Goal: Book appointment/travel/reservation

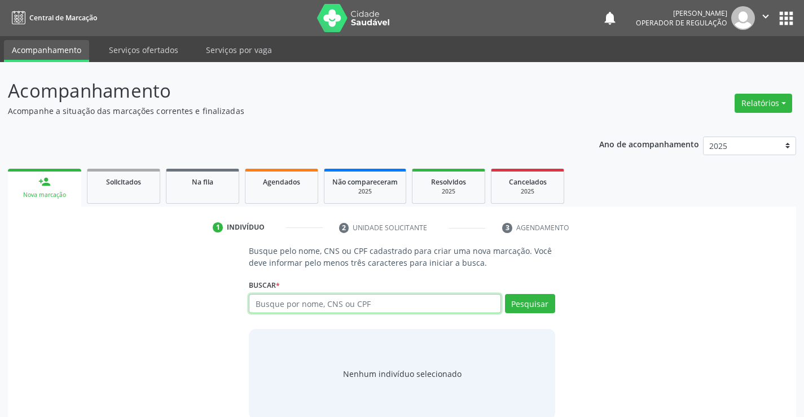
click at [431, 310] on input "text" at bounding box center [375, 303] width 252 height 19
type input "702809602253766"
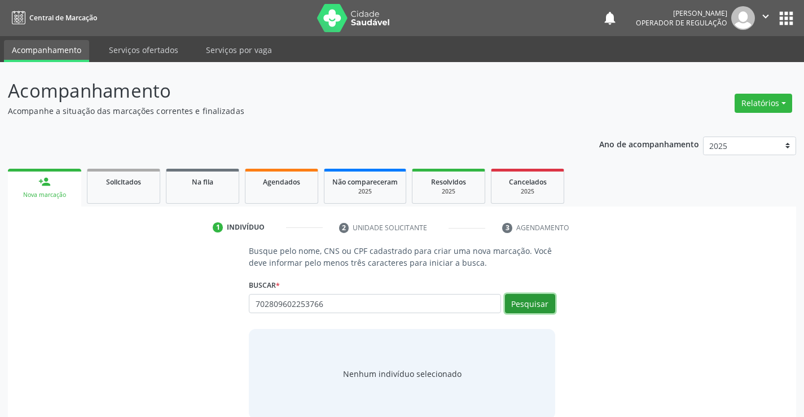
click at [527, 311] on button "Pesquisar" at bounding box center [530, 303] width 50 height 19
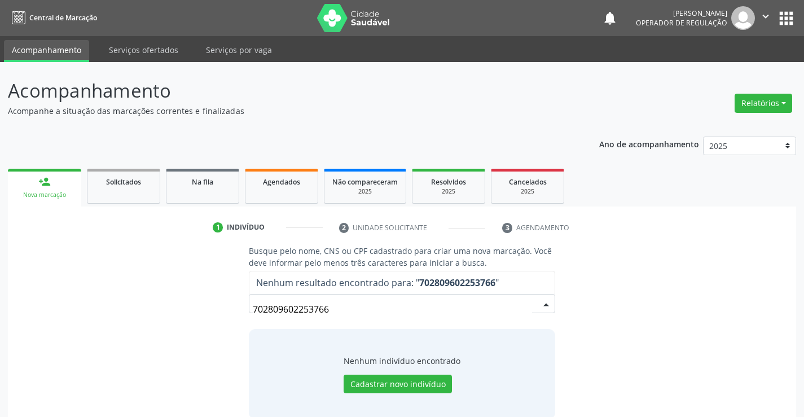
click at [334, 310] on input "702809602253766" at bounding box center [392, 309] width 279 height 23
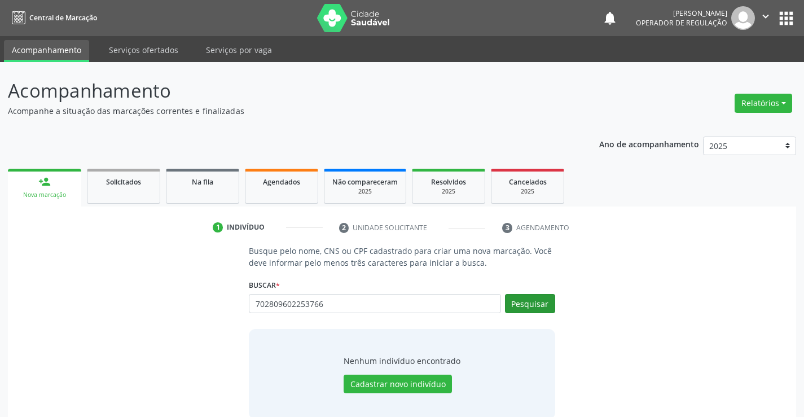
type input "702809602253766"
click at [522, 307] on button "Pesquisar" at bounding box center [530, 303] width 50 height 19
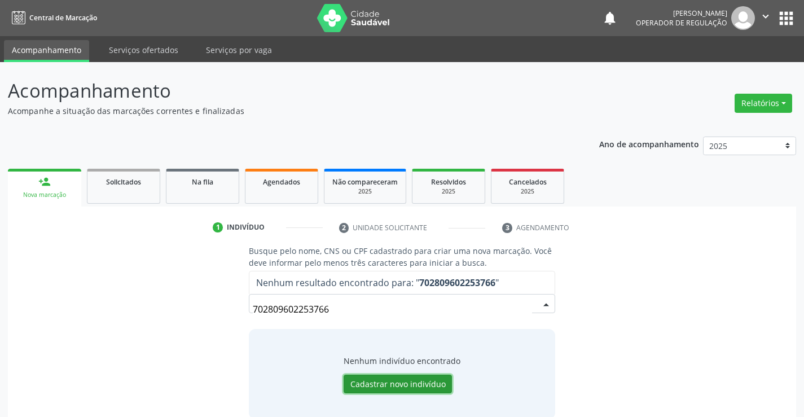
click at [386, 389] on button "Cadastrar novo indivíduo" at bounding box center [398, 384] width 108 height 19
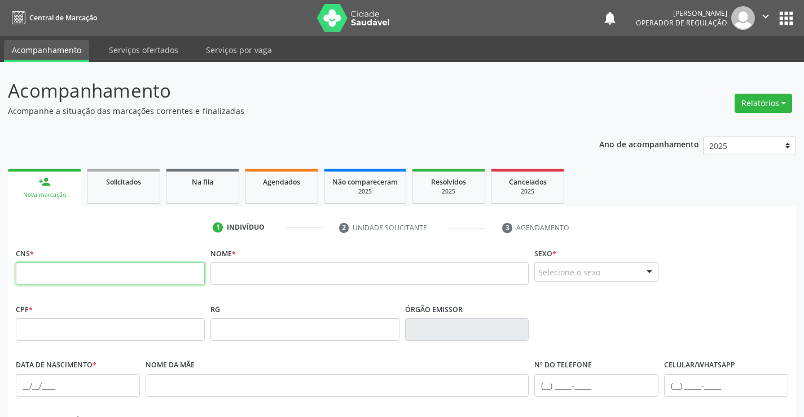
click at [189, 262] on input "text" at bounding box center [110, 273] width 189 height 23
drag, startPoint x: 189, startPoint y: 262, endPoint x: 96, endPoint y: 274, distance: 93.2
click at [96, 274] on input "text" at bounding box center [110, 273] width 189 height 23
type input "702 8096 0225 3766"
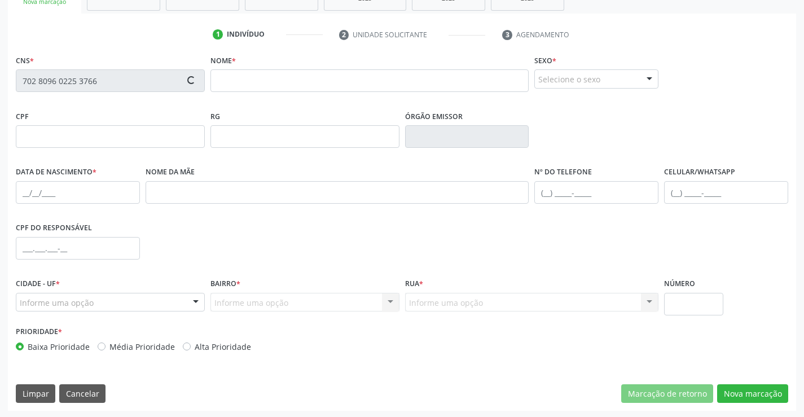
scroll to position [195, 0]
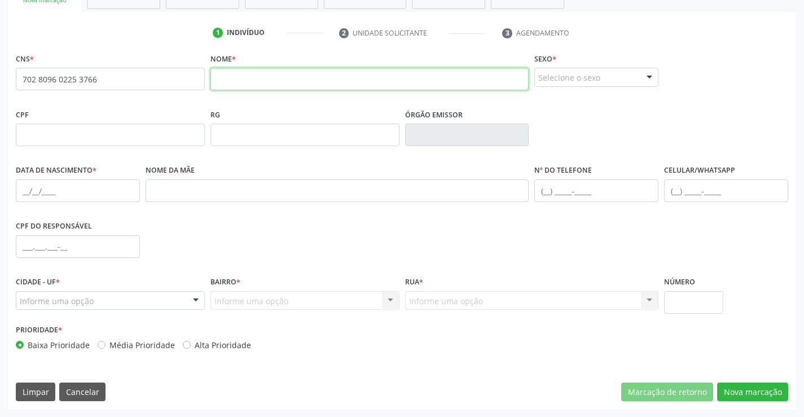
click at [267, 68] on input "text" at bounding box center [369, 79] width 319 height 23
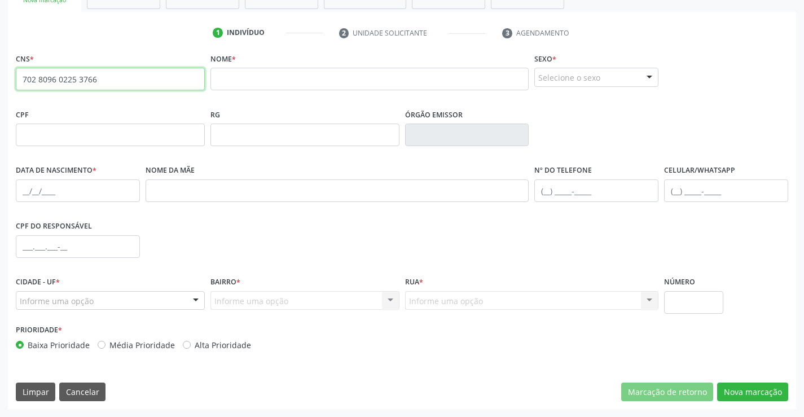
click at [115, 78] on input "702 8096 0225 3766" at bounding box center [110, 79] width 189 height 23
click at [344, 91] on fieldset "Nome *" at bounding box center [369, 74] width 319 height 48
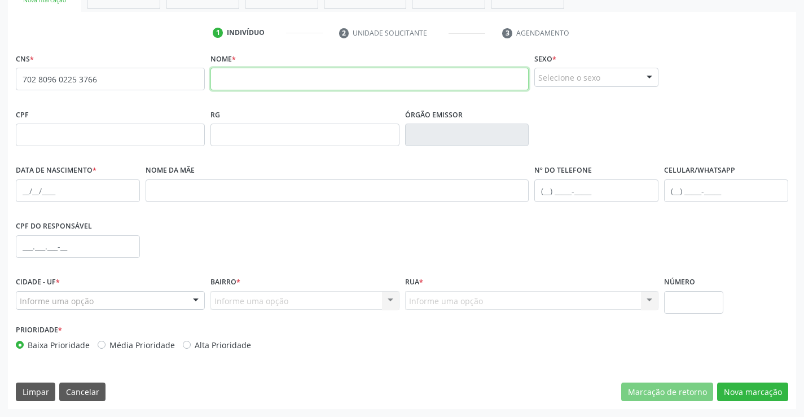
click at [350, 80] on input "text" at bounding box center [369, 79] width 319 height 23
type input "breno victor da silva"
click at [629, 72] on div "Selecione o sexo" at bounding box center [596, 77] width 124 height 19
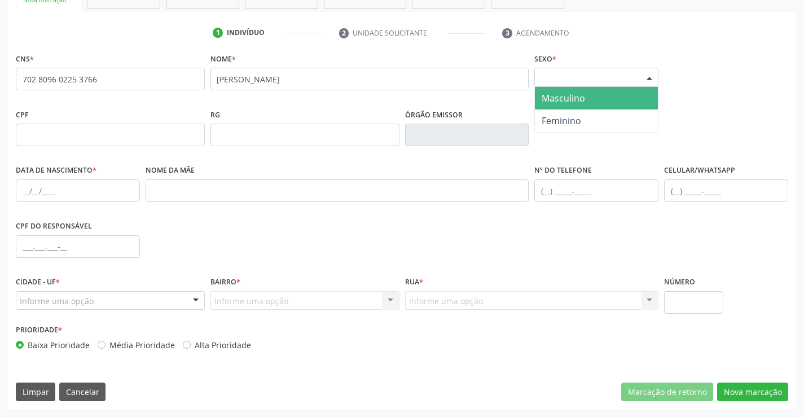
click at [592, 105] on span "Masculino" at bounding box center [596, 98] width 123 height 23
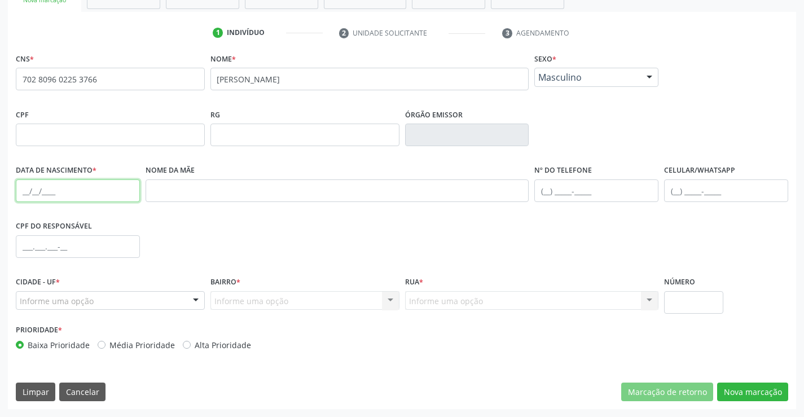
click at [23, 185] on input "text" at bounding box center [78, 190] width 124 height 23
type input "14/02/2011"
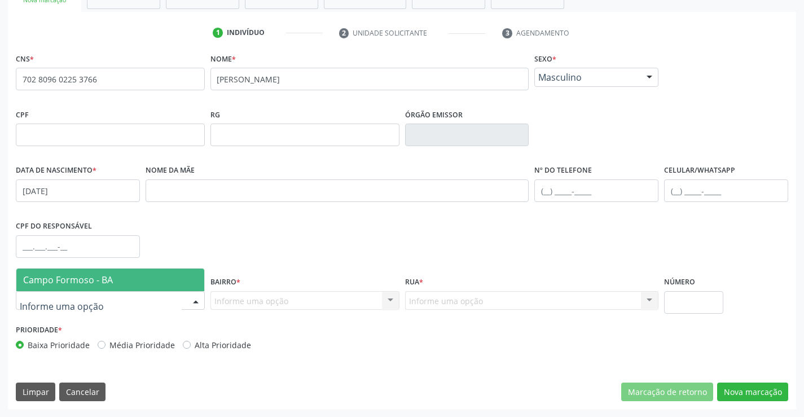
click at [106, 293] on div at bounding box center [110, 300] width 189 height 19
click at [111, 285] on span "Campo Formoso - BA" at bounding box center [68, 280] width 90 height 12
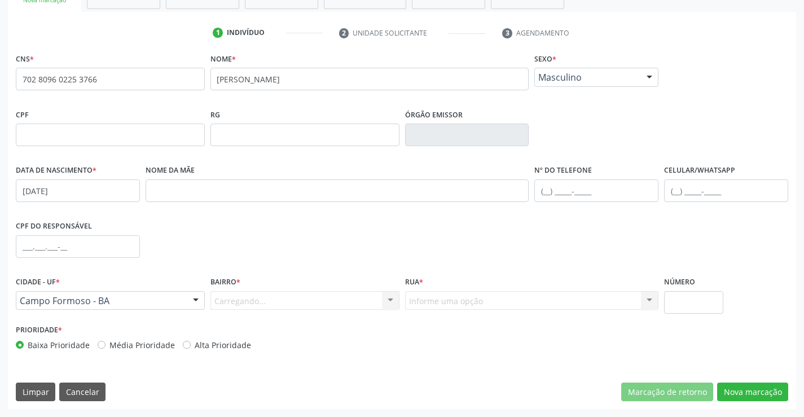
click at [266, 306] on div "Carregando... Nenhum resultado encontrado para: " " Nenhuma opção encontrada. D…" at bounding box center [304, 300] width 189 height 19
click at [276, 300] on div "Carregando... Nenhum resultado encontrado para: " " Nenhuma opção encontrada. D…" at bounding box center [304, 300] width 189 height 19
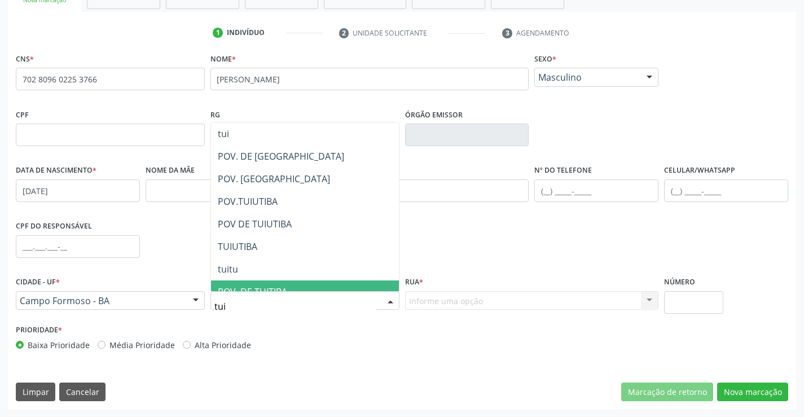
type input "tuiu"
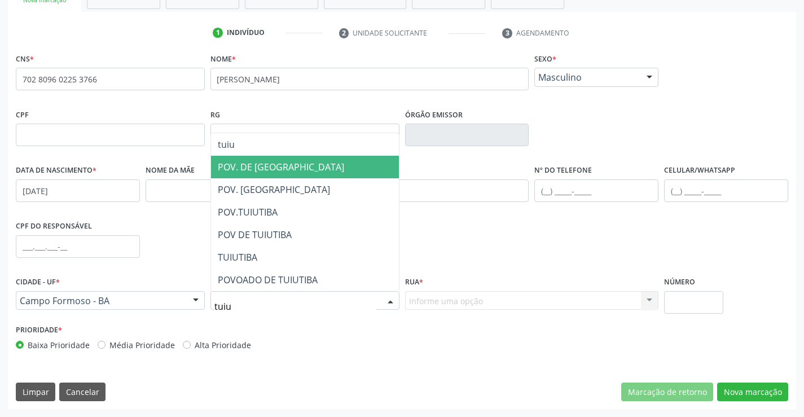
click at [284, 161] on span "POV. DE [GEOGRAPHIC_DATA]" at bounding box center [281, 167] width 126 height 12
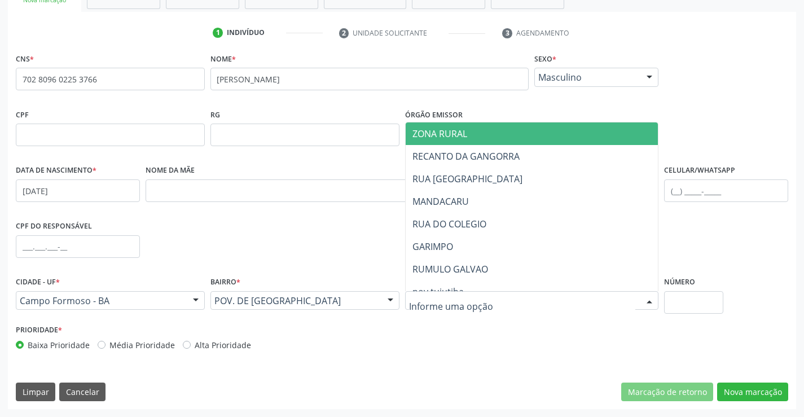
click at [474, 305] on input "text" at bounding box center [522, 306] width 227 height 23
click at [469, 135] on span "ZONA RURAL" at bounding box center [532, 133] width 253 height 23
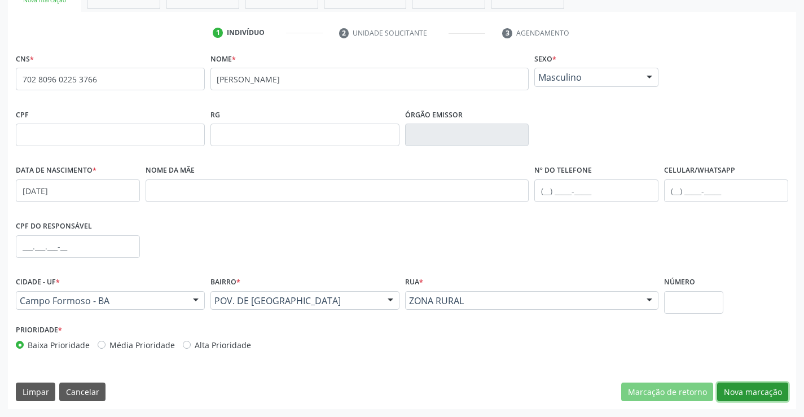
click at [754, 391] on button "Nova marcação" at bounding box center [752, 392] width 71 height 19
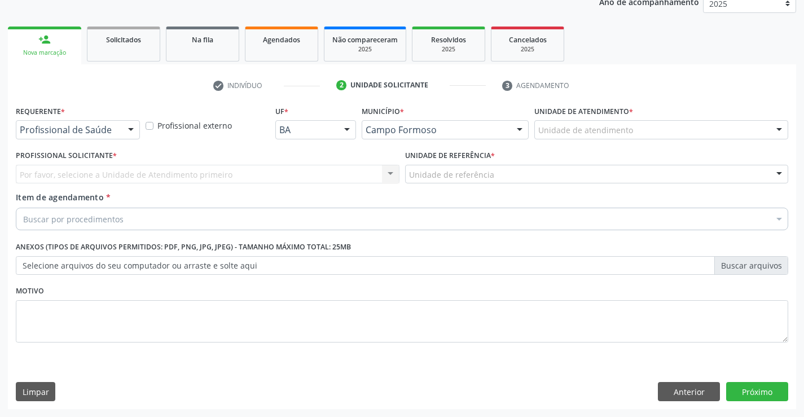
scroll to position [142, 0]
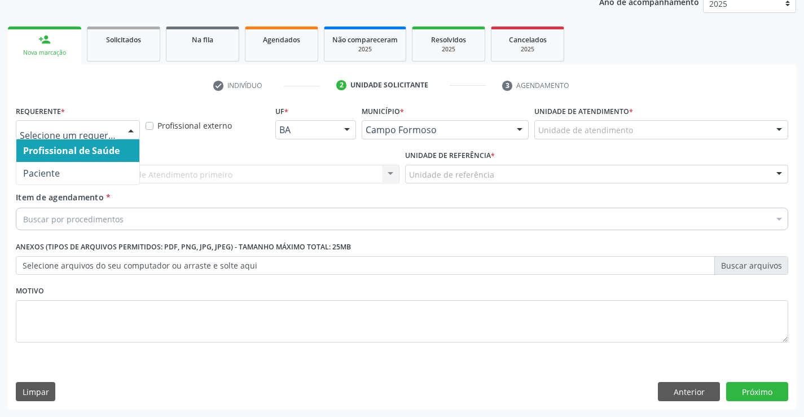
click at [128, 133] on div at bounding box center [130, 130] width 17 height 19
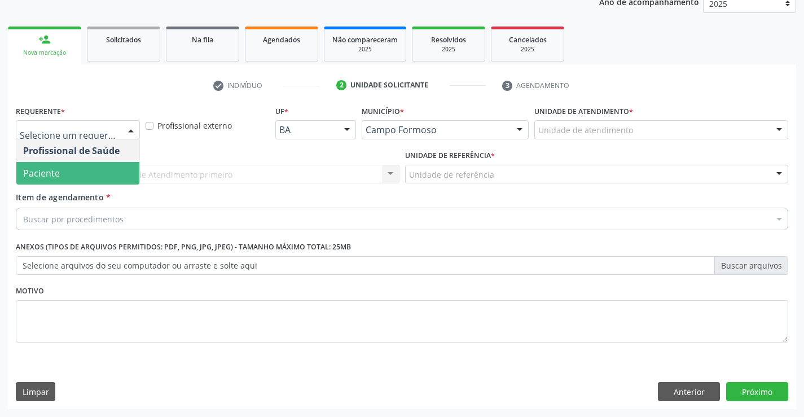
click at [82, 173] on span "Paciente" at bounding box center [77, 173] width 123 height 23
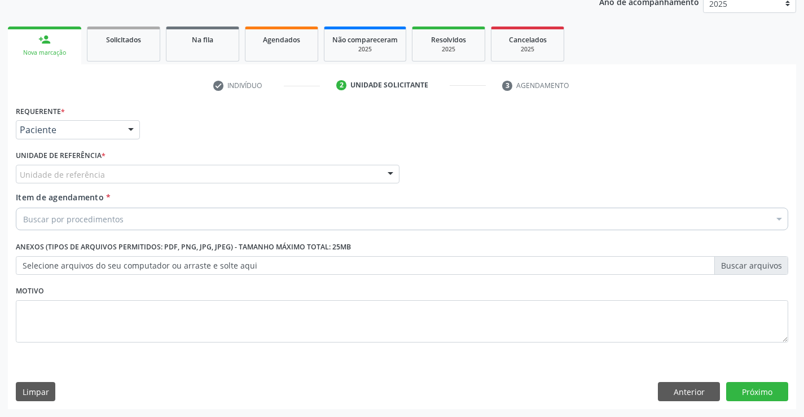
click at [170, 167] on div "Unidade de referência" at bounding box center [208, 174] width 384 height 19
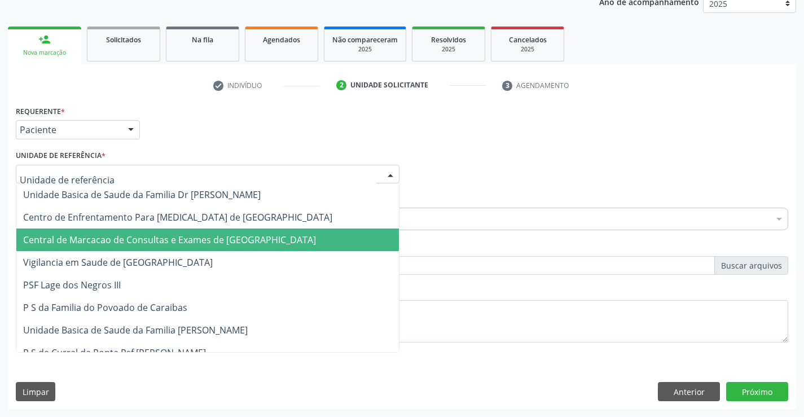
click at [192, 240] on span "Central de Marcacao de Consultas e Exames de [GEOGRAPHIC_DATA]" at bounding box center [169, 240] width 293 height 12
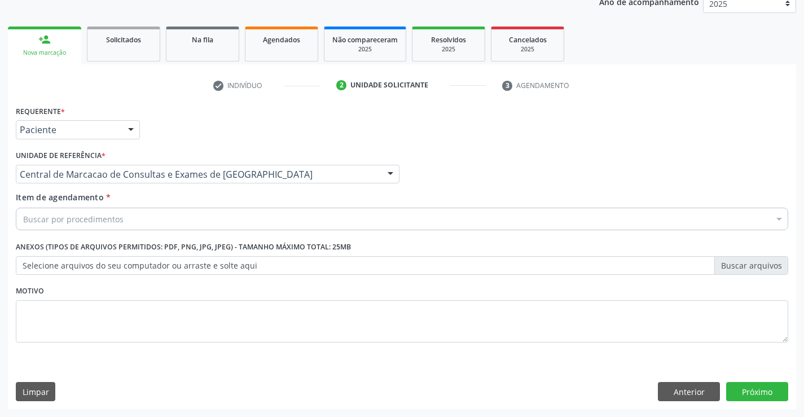
click at [204, 219] on div "Buscar por procedimentos" at bounding box center [402, 219] width 772 height 23
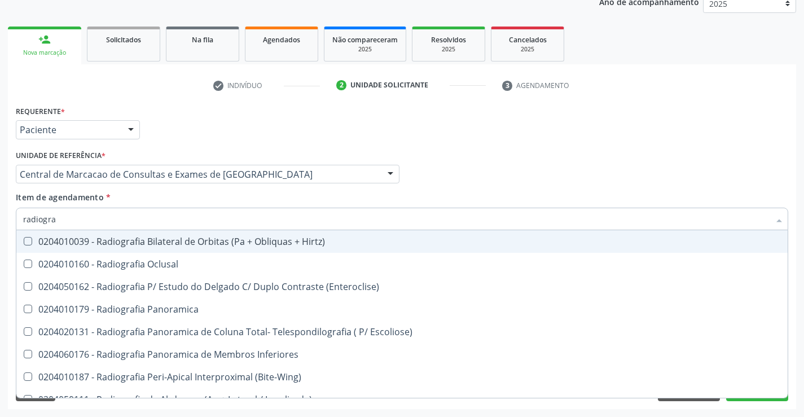
type input "radiograf"
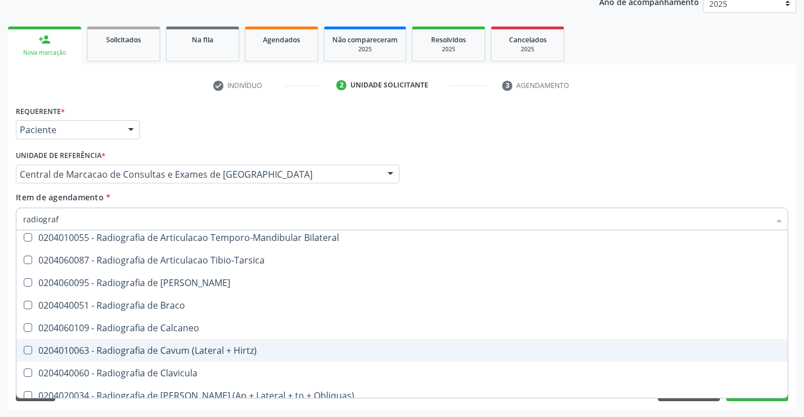
scroll to position [451, 0]
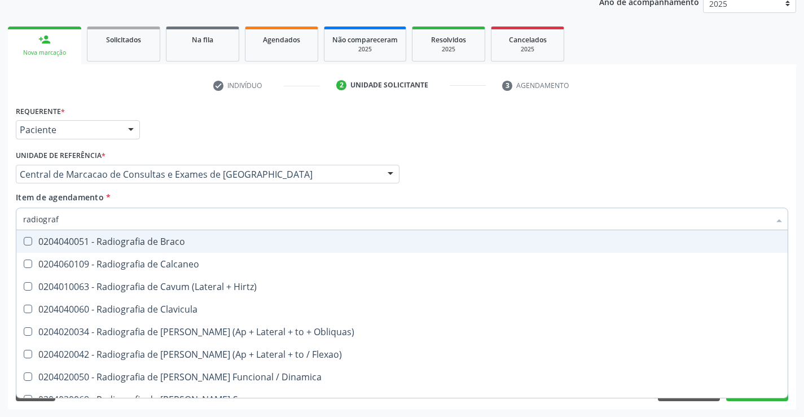
click at [622, 162] on div "Profissional Solicitante Por favor, selecione a Unidade de Atendimento primeiro…" at bounding box center [402, 169] width 778 height 44
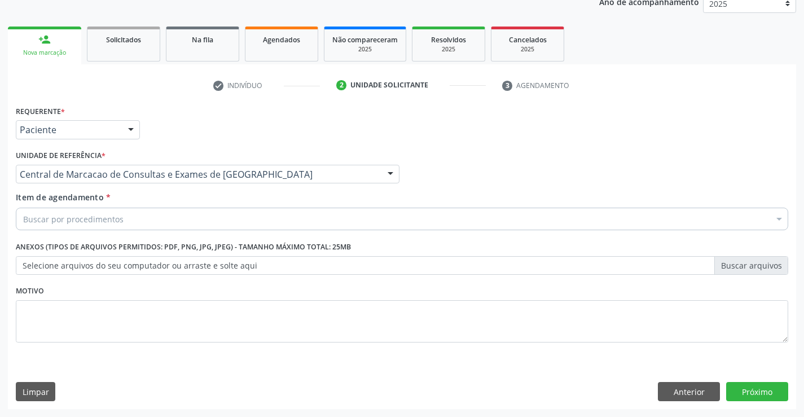
scroll to position [0, 0]
click at [695, 396] on button "Anterior" at bounding box center [689, 391] width 62 height 19
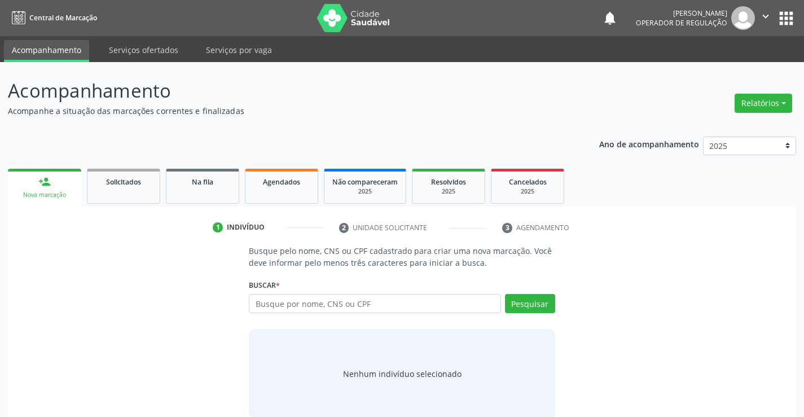
click at [298, 309] on input "text" at bounding box center [375, 303] width 252 height 19
type input "709008884526815"
click at [515, 304] on button "Pesquisar" at bounding box center [530, 303] width 50 height 19
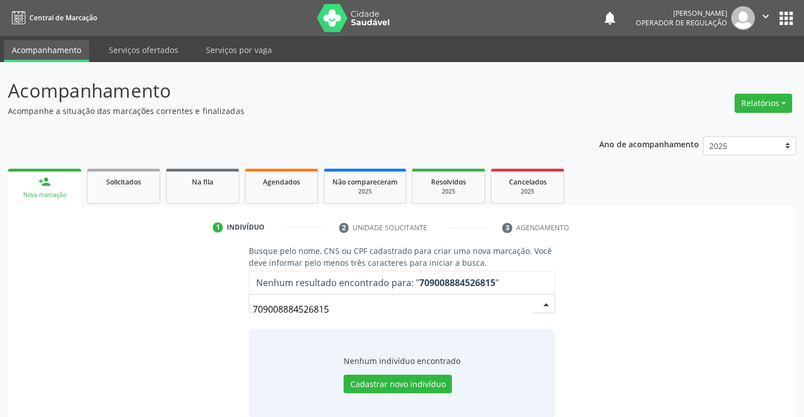
click at [367, 309] on input "709008884526815" at bounding box center [392, 309] width 279 height 23
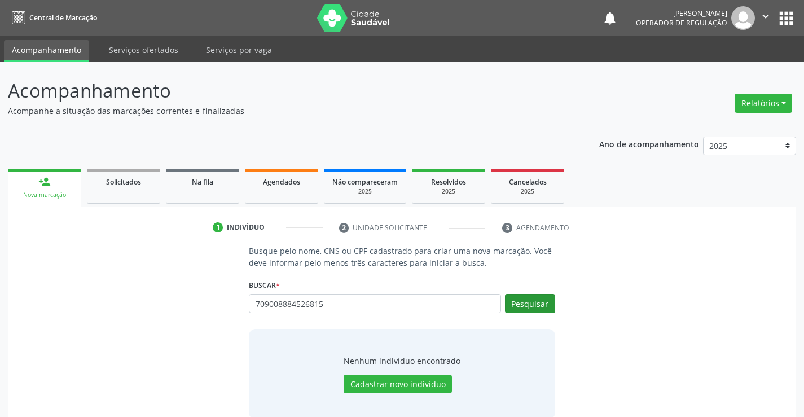
type input "709008884526815"
click at [550, 305] on button "Pesquisar" at bounding box center [530, 303] width 50 height 19
type input "709008884526815"
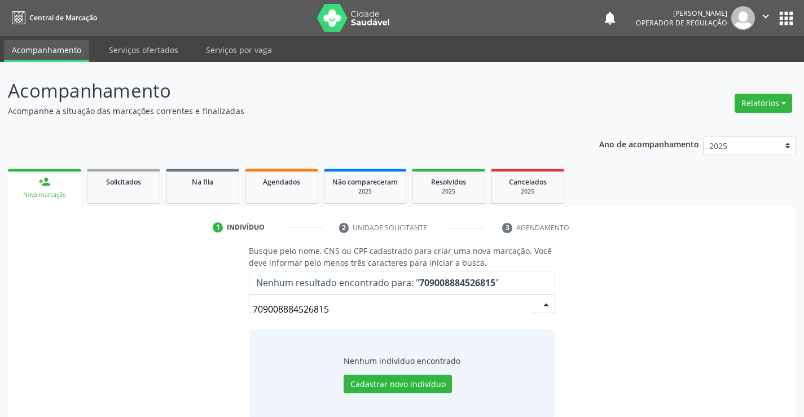
click at [331, 305] on input "709008884526815" at bounding box center [392, 309] width 279 height 23
click at [402, 389] on button "Cadastrar novo indivíduo" at bounding box center [398, 384] width 108 height 19
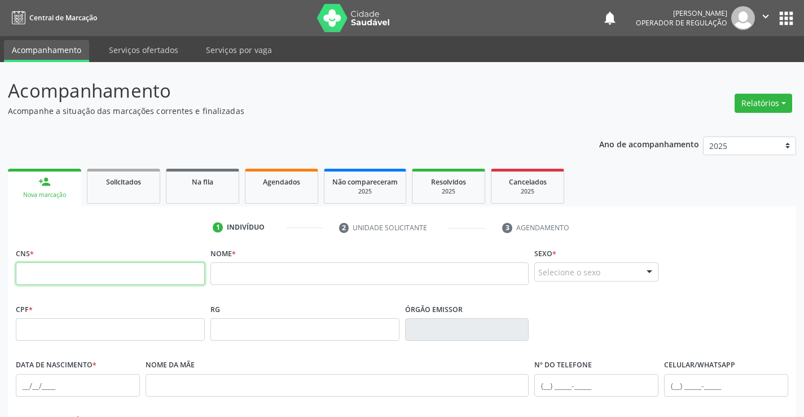
click at [116, 266] on input "text" at bounding box center [110, 273] width 189 height 23
paste input "709 0088 8452 6815"
type input "709 0088 8452 6815"
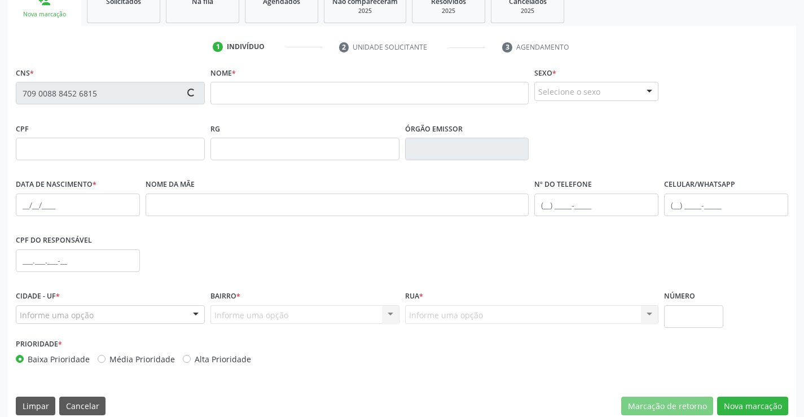
scroll to position [195, 0]
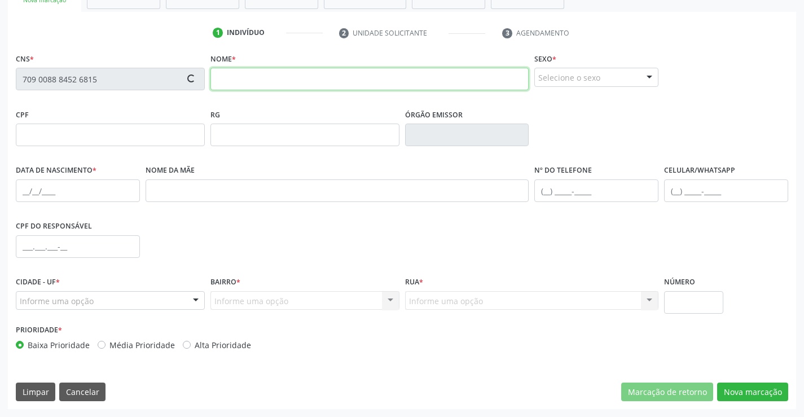
click at [241, 79] on input "text" at bounding box center [369, 79] width 319 height 23
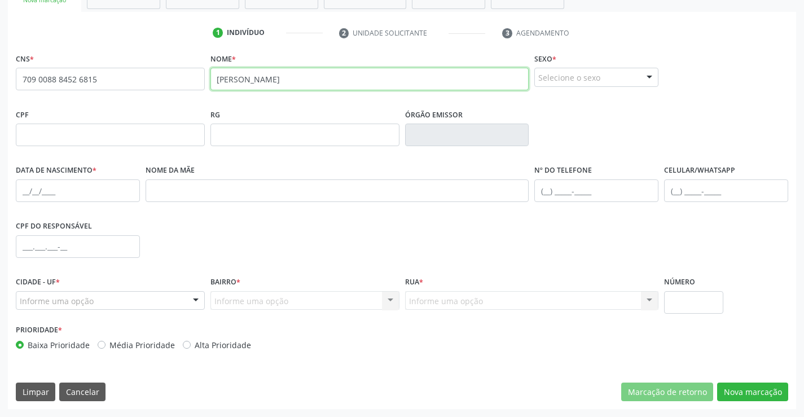
type input "[PERSON_NAME]"
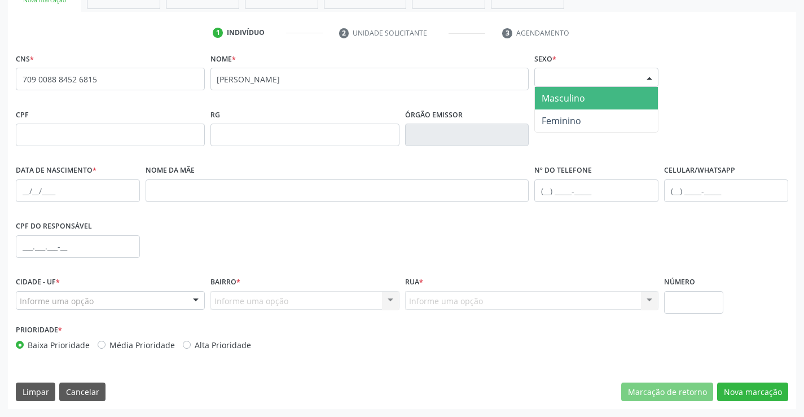
click at [570, 82] on div "Selecione o sexo" at bounding box center [596, 77] width 124 height 19
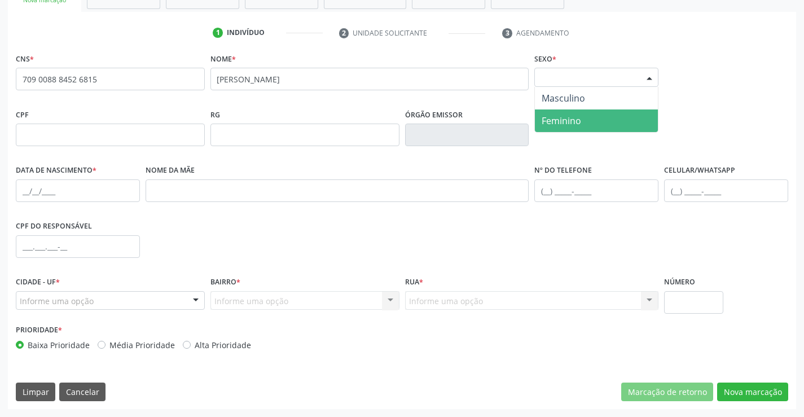
click at [566, 122] on span "Feminino" at bounding box center [561, 121] width 39 height 12
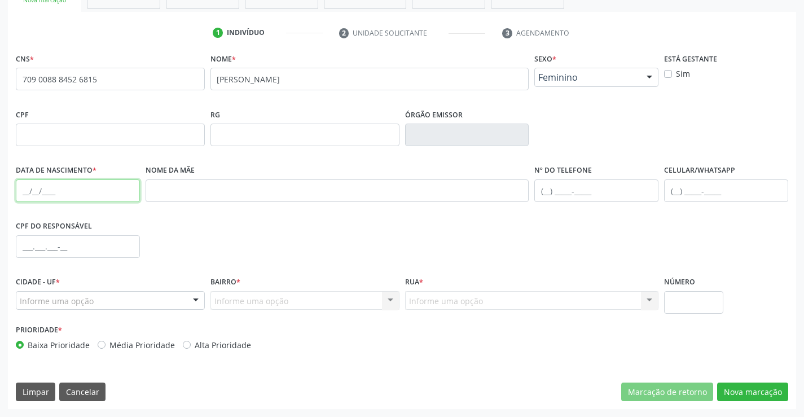
click at [36, 196] on input "text" at bounding box center [78, 190] width 124 height 23
type input "03[DATE]"
click at [109, 309] on div "Informe uma opção" at bounding box center [110, 300] width 189 height 19
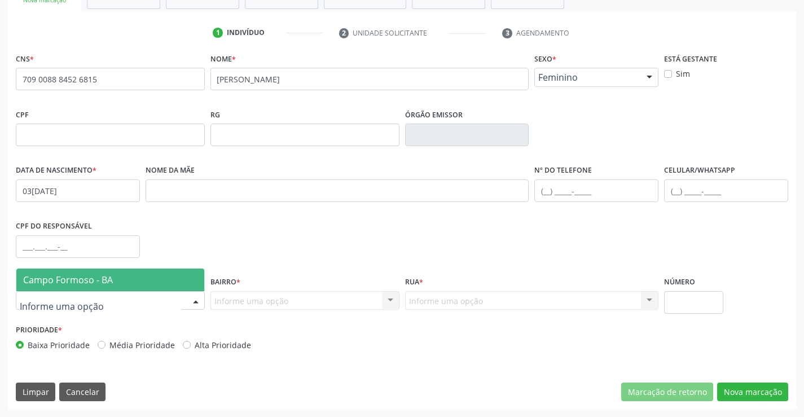
click at [116, 275] on span "Campo Formoso - BA" at bounding box center [110, 280] width 188 height 23
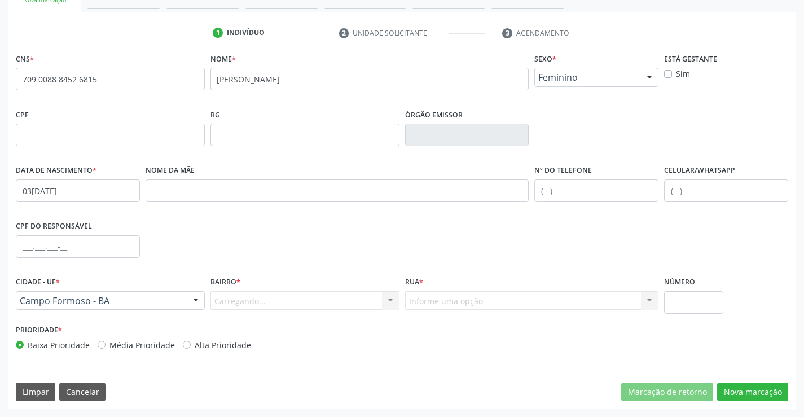
click at [282, 301] on div "Carregando... Nenhum resultado encontrado para: " " Nenhuma opção encontrada. D…" at bounding box center [304, 300] width 189 height 19
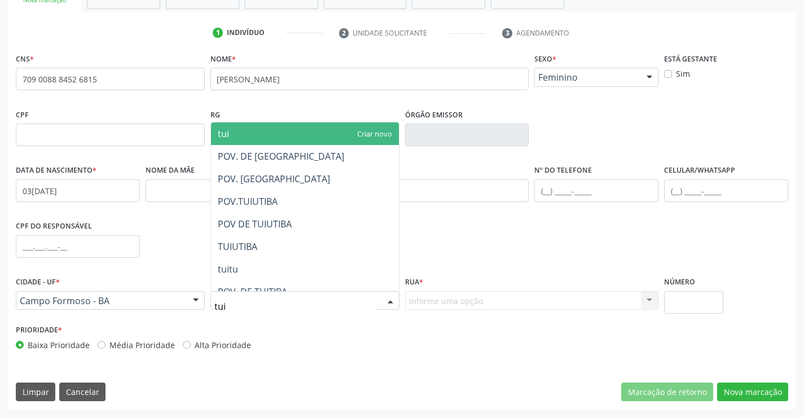
type input "tuiu"
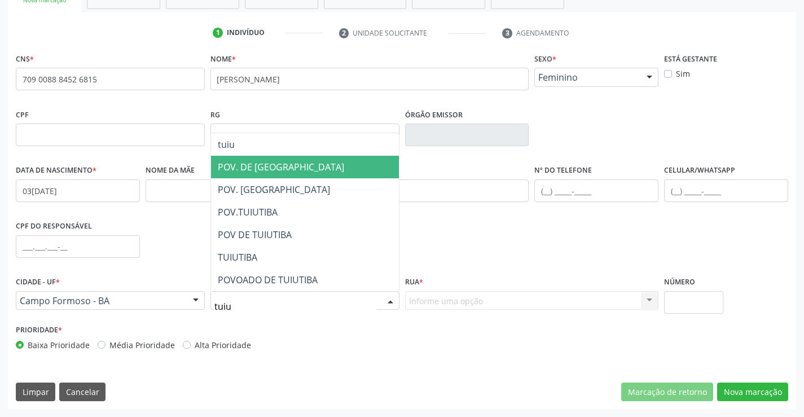
click at [272, 160] on span "POV. DE [GEOGRAPHIC_DATA]" at bounding box center [305, 167] width 188 height 23
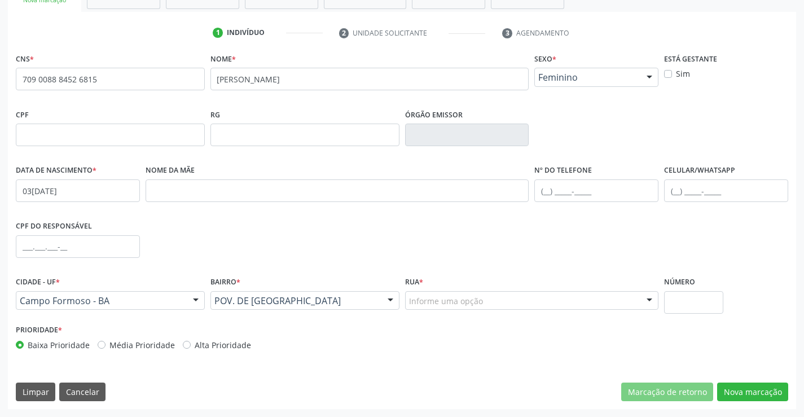
click at [492, 296] on div "Informe uma opção" at bounding box center [532, 300] width 254 height 19
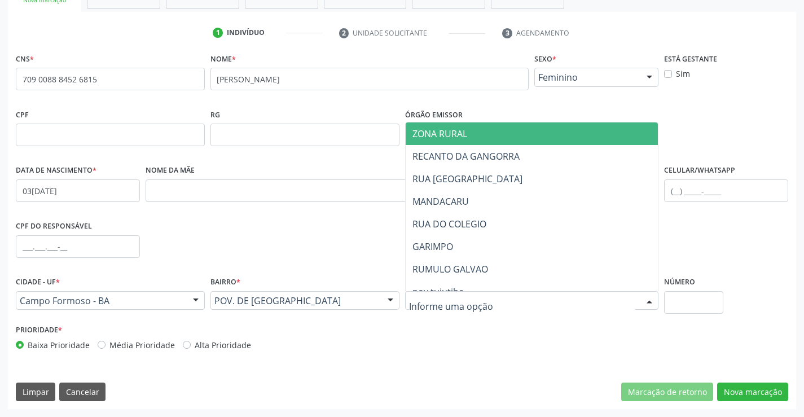
click at [472, 133] on span "ZONA RURAL" at bounding box center [532, 133] width 253 height 23
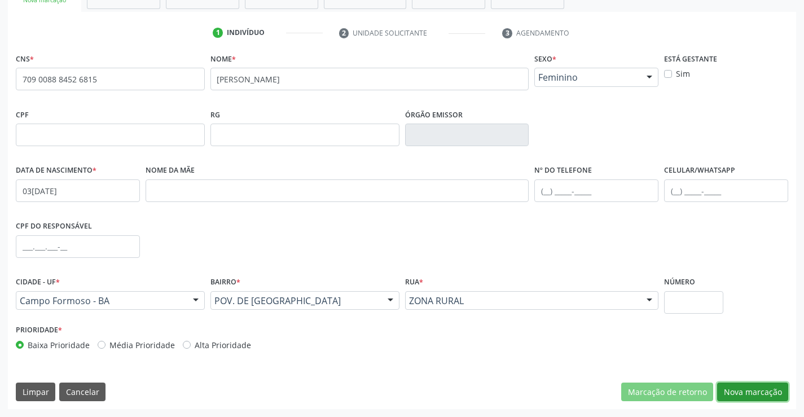
click at [740, 385] on button "Nova marcação" at bounding box center [752, 392] width 71 height 19
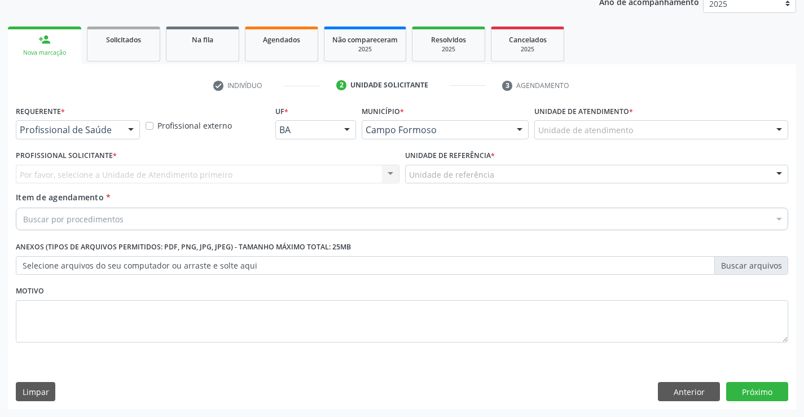
click at [120, 126] on div "Profissional de Saúde Profissional de Saúde Paciente Nenhum resultado encontrad…" at bounding box center [78, 129] width 124 height 19
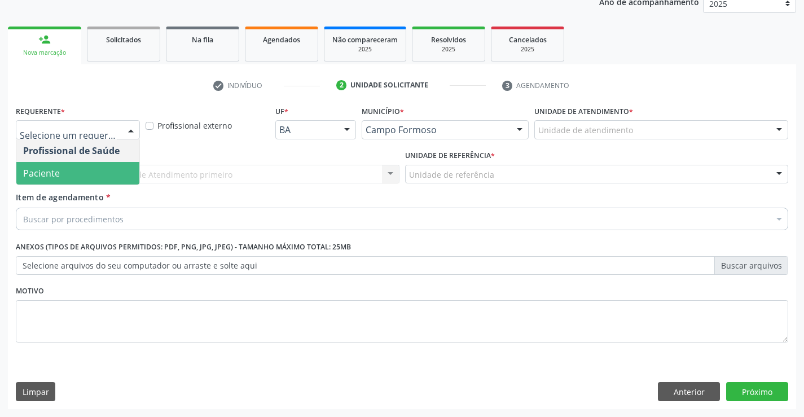
click at [72, 179] on span "Paciente" at bounding box center [77, 173] width 123 height 23
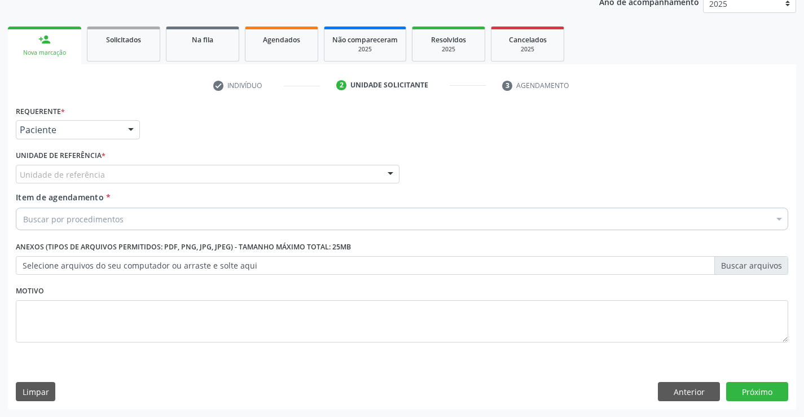
click at [177, 172] on div "Unidade de referência" at bounding box center [208, 174] width 384 height 19
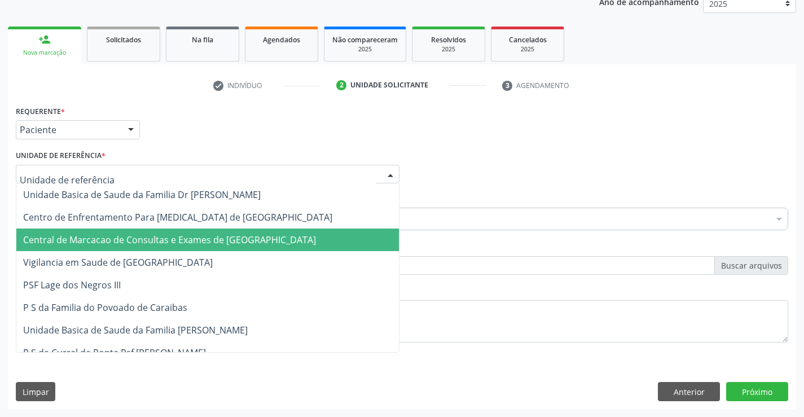
click at [190, 241] on span "Central de Marcacao de Consultas e Exames de [GEOGRAPHIC_DATA]" at bounding box center [169, 240] width 293 height 12
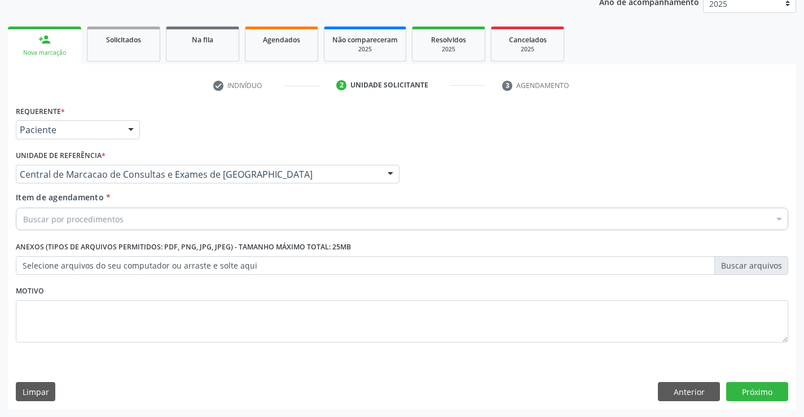
click at [209, 219] on div "Buscar por procedimentos" at bounding box center [402, 219] width 772 height 23
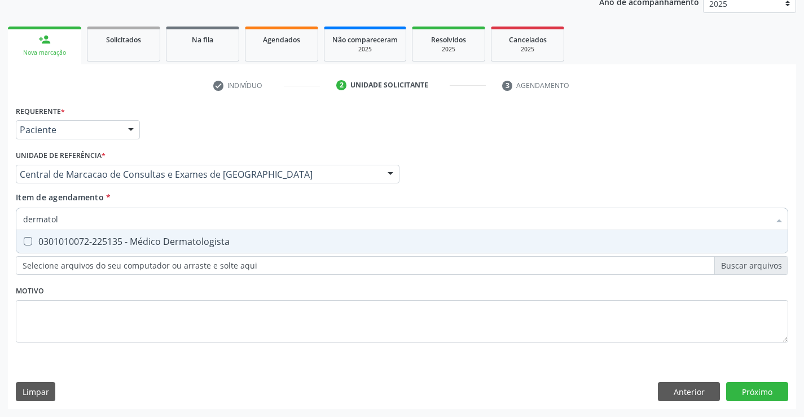
type input "dermatolo"
click at [230, 236] on span "0301010072-225135 - Médico Dermatologista" at bounding box center [401, 241] width 771 height 23
checkbox Dermatologista "true"
click at [768, 391] on div "Requerente * Paciente Profissional de Saúde Paciente Nenhum resultado encontrad…" at bounding box center [402, 256] width 788 height 306
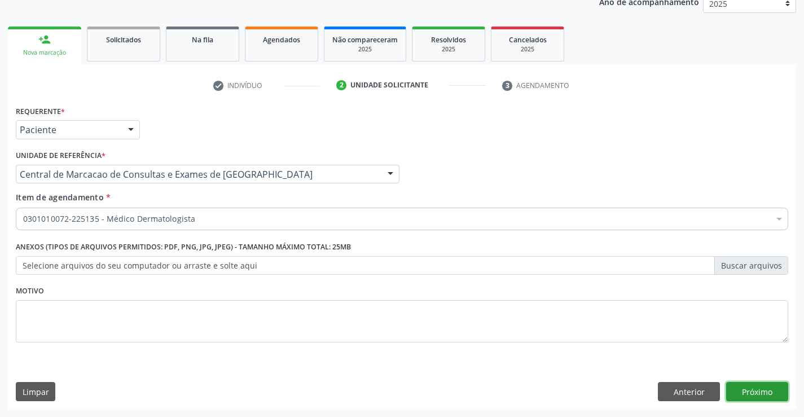
click at [754, 389] on button "Próximo" at bounding box center [757, 391] width 62 height 19
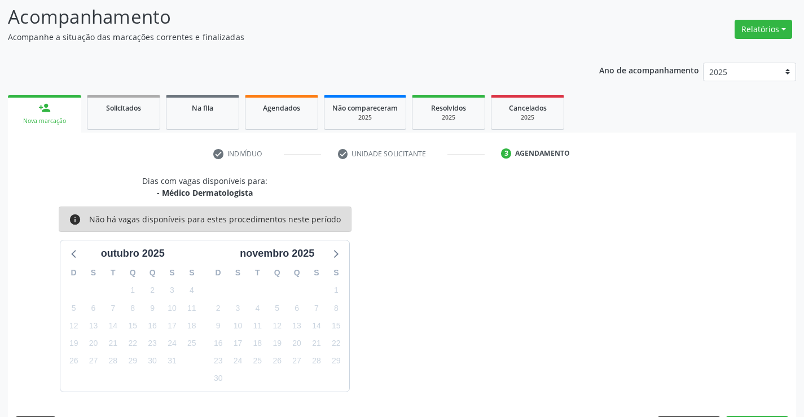
scroll to position [107, 0]
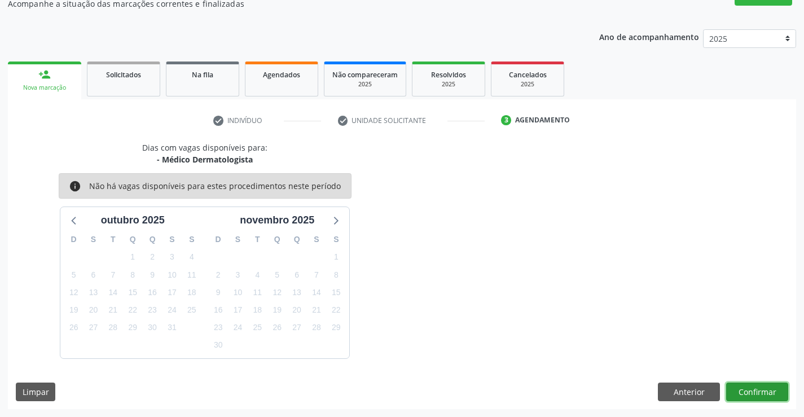
click at [761, 390] on button "Confirmar" at bounding box center [757, 392] width 62 height 19
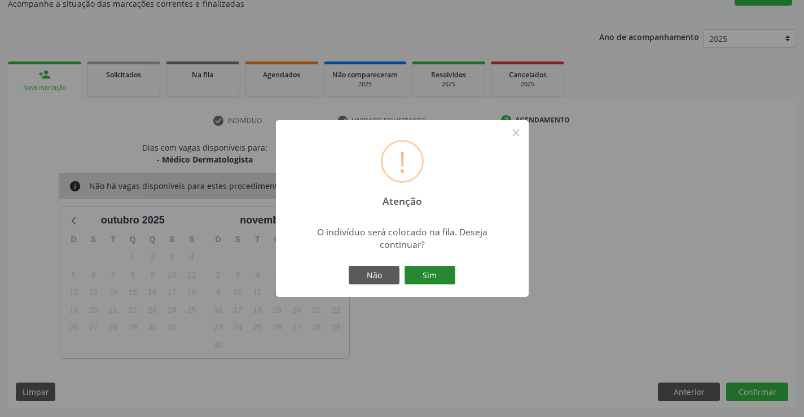
click at [450, 278] on button "Sim" at bounding box center [430, 275] width 51 height 19
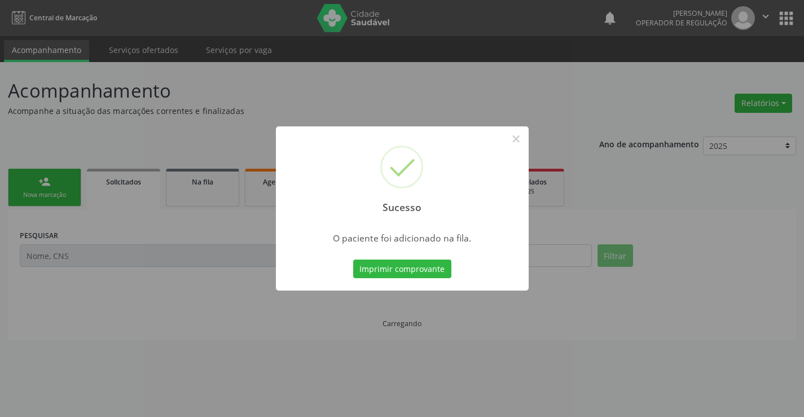
scroll to position [0, 0]
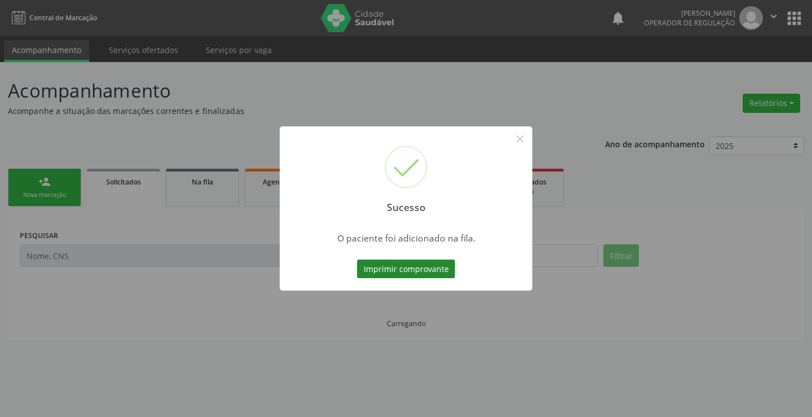
click at [451, 274] on button "Imprimir comprovante" at bounding box center [406, 269] width 98 height 19
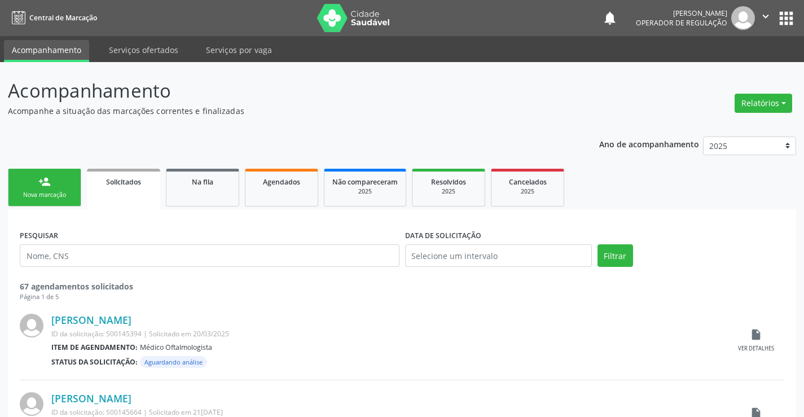
click at [54, 173] on link "person_add Nova marcação" at bounding box center [44, 188] width 73 height 38
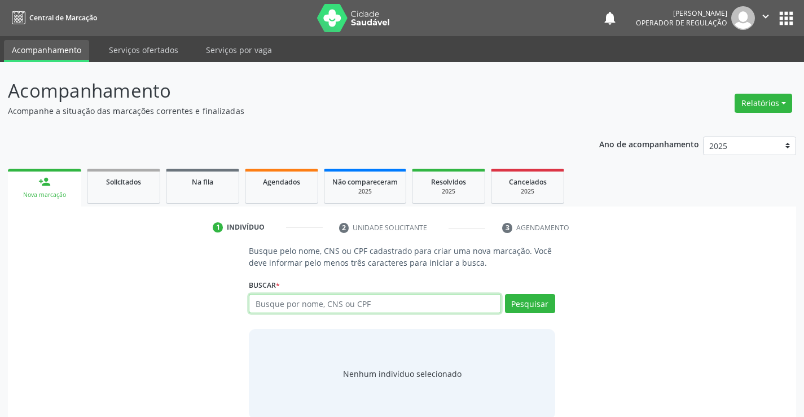
click at [273, 306] on input "text" at bounding box center [375, 303] width 252 height 19
type input "701402648431534"
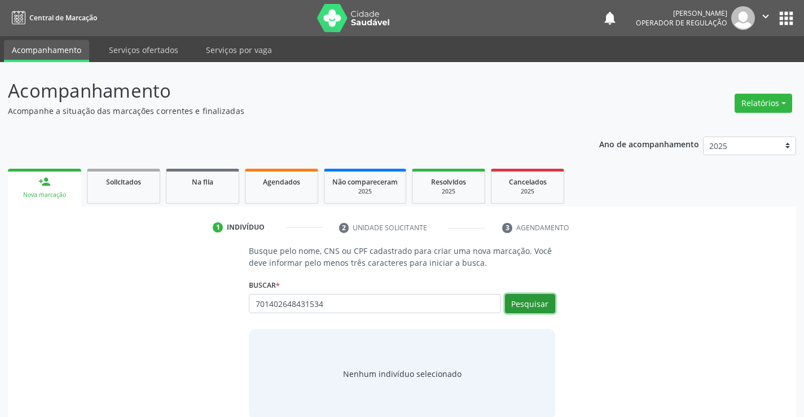
click at [539, 304] on button "Pesquisar" at bounding box center [530, 303] width 50 height 19
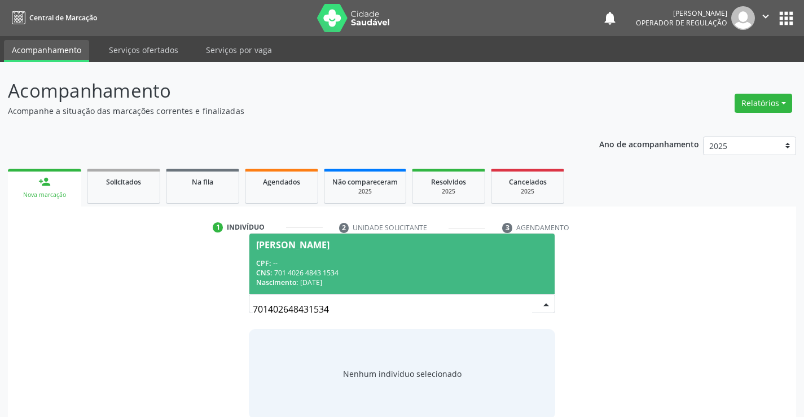
click at [349, 272] on div "CNS: 701 4026 4843 1534" at bounding box center [401, 273] width 291 height 10
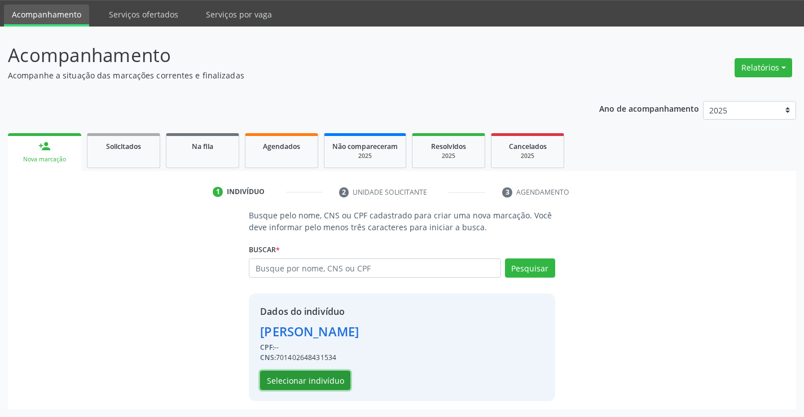
click at [339, 379] on button "Selecionar indivíduo" at bounding box center [305, 380] width 90 height 19
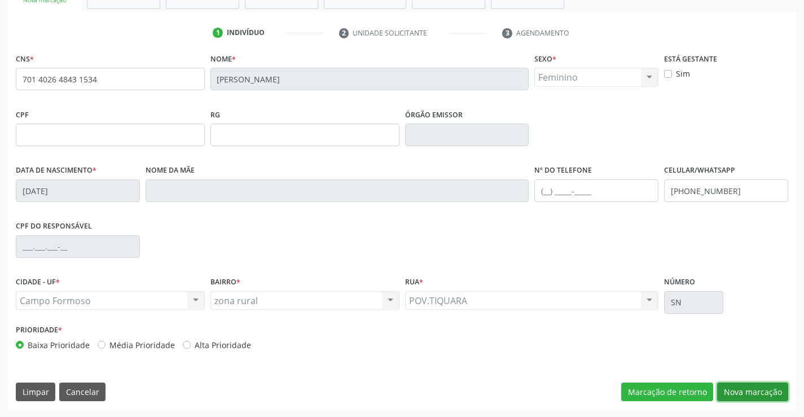
click at [764, 386] on button "Nova marcação" at bounding box center [752, 392] width 71 height 19
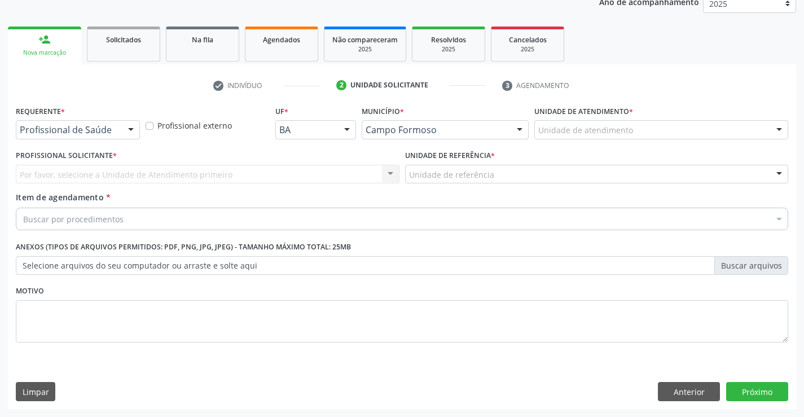
scroll to position [142, 0]
click at [136, 128] on div at bounding box center [130, 130] width 17 height 19
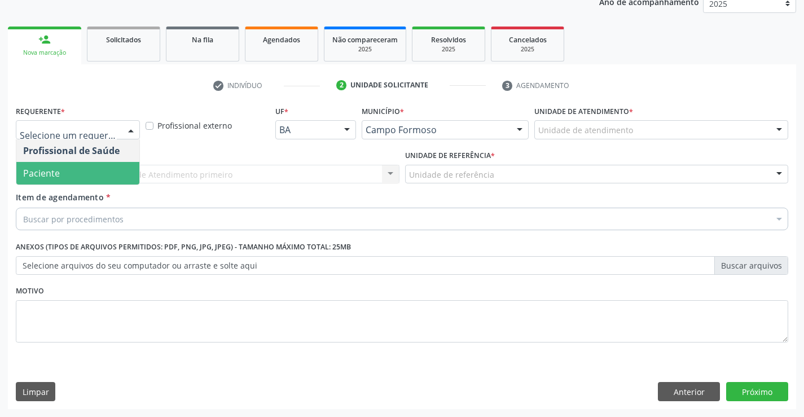
click at [86, 178] on span "Paciente" at bounding box center [77, 173] width 123 height 23
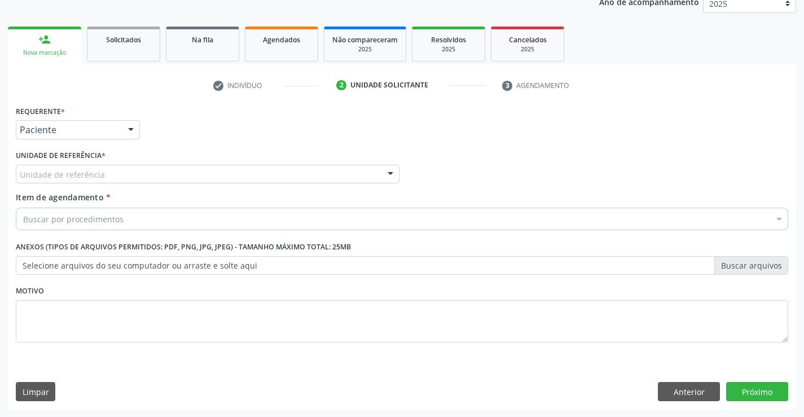
click at [138, 174] on div "Unidade de referência" at bounding box center [208, 174] width 384 height 19
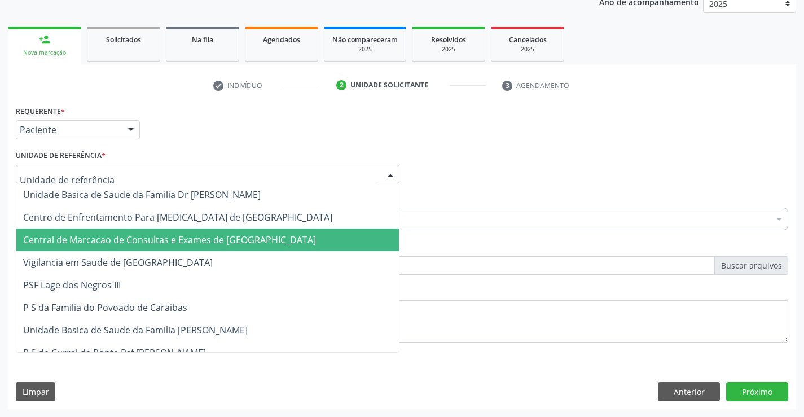
click at [146, 231] on span "Central de Marcacao de Consultas e Exames de [GEOGRAPHIC_DATA]" at bounding box center [207, 239] width 383 height 23
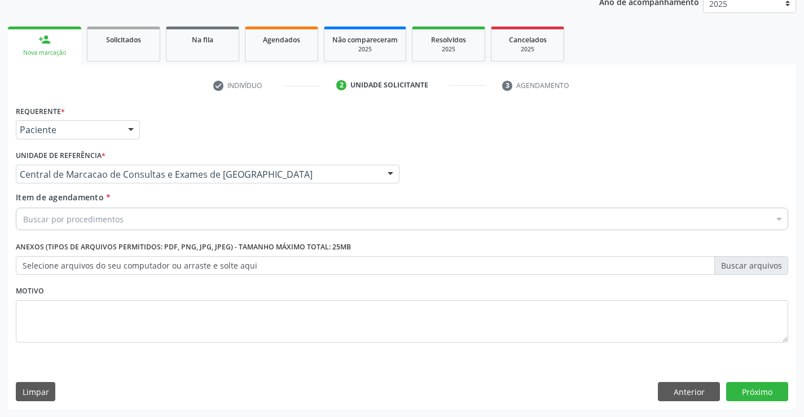
click at [151, 209] on div "Buscar por procedimentos" at bounding box center [402, 219] width 772 height 23
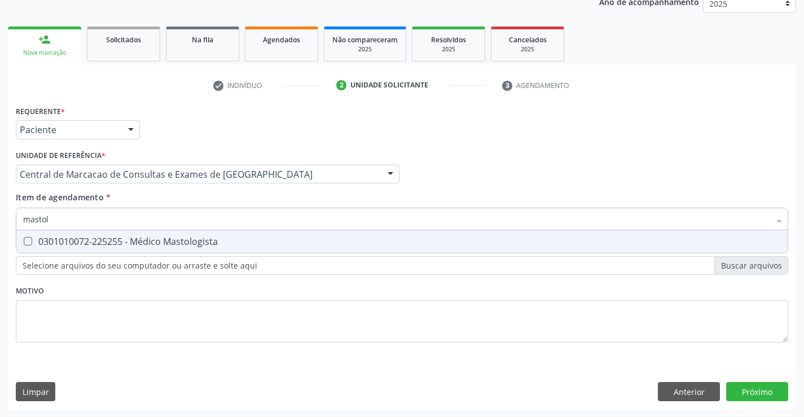
type input "mastolo"
click at [130, 242] on div "0301010072-225255 - Médico Mastologista" at bounding box center [402, 241] width 758 height 9
checkbox Mastologista "true"
click at [736, 388] on div "Requerente * Paciente Profissional de Saúde Paciente Nenhum resultado encontrad…" at bounding box center [402, 256] width 788 height 306
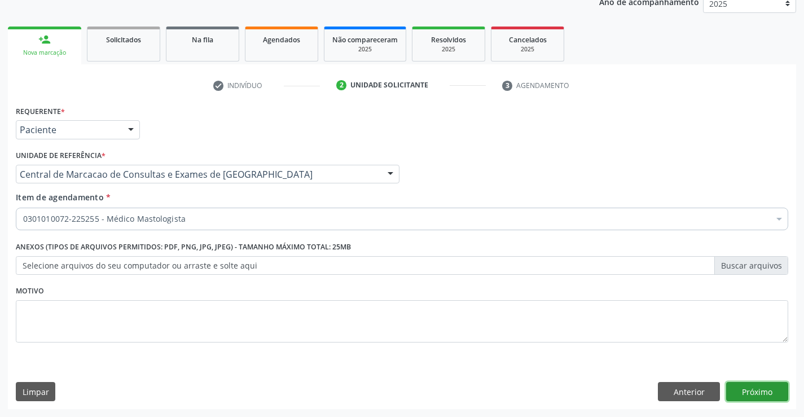
click at [757, 393] on button "Próximo" at bounding box center [757, 391] width 62 height 19
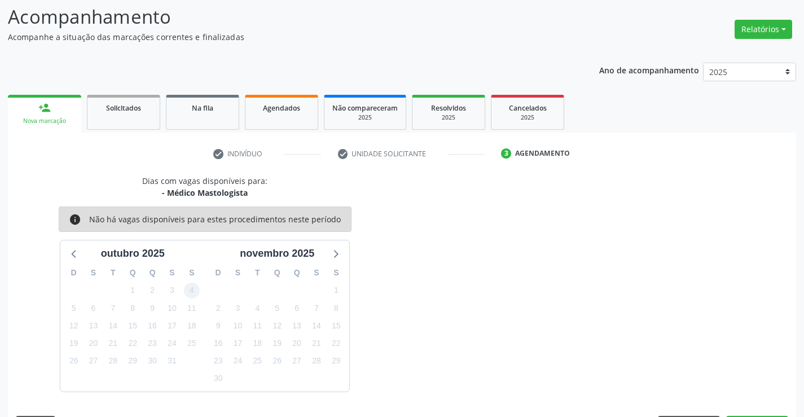
scroll to position [107, 0]
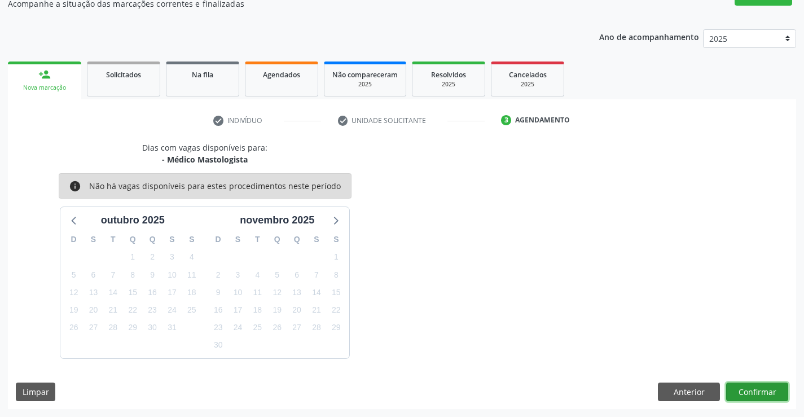
click at [770, 397] on button "Confirmar" at bounding box center [757, 392] width 62 height 19
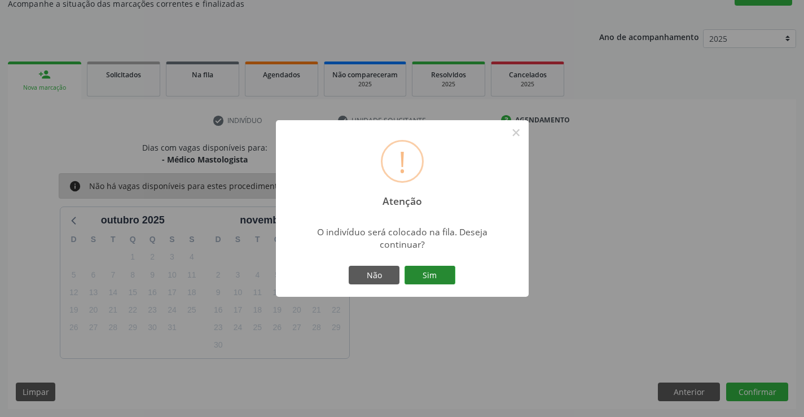
click at [411, 274] on button "Sim" at bounding box center [430, 275] width 51 height 19
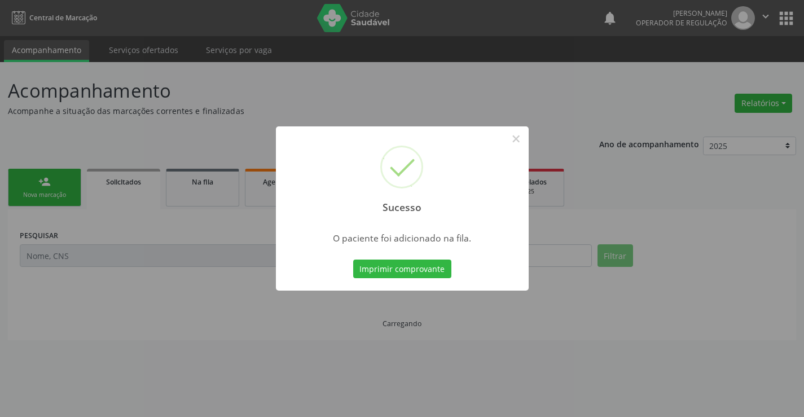
scroll to position [0, 0]
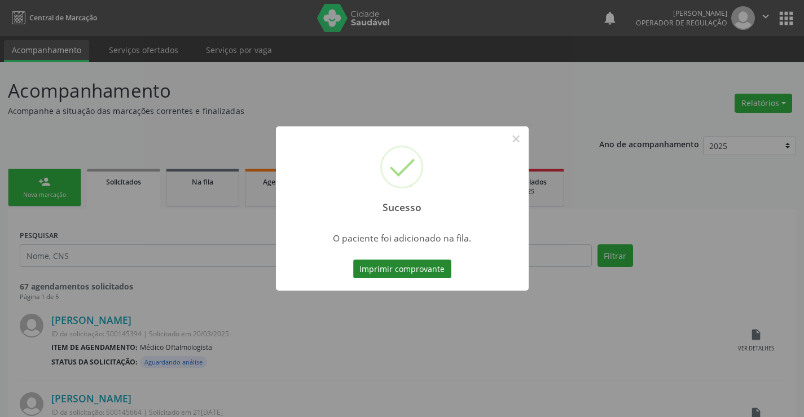
click at [440, 271] on button "Imprimir comprovante" at bounding box center [402, 269] width 98 height 19
